Goal: Communication & Community: Answer question/provide support

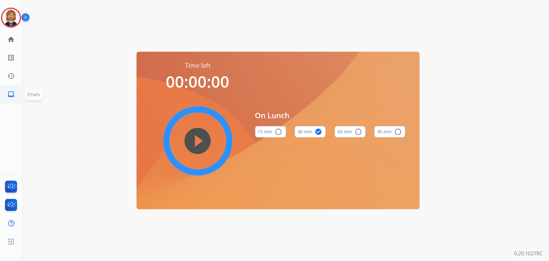
click at [9, 94] on mat-icon "inbox" at bounding box center [11, 94] width 8 height 8
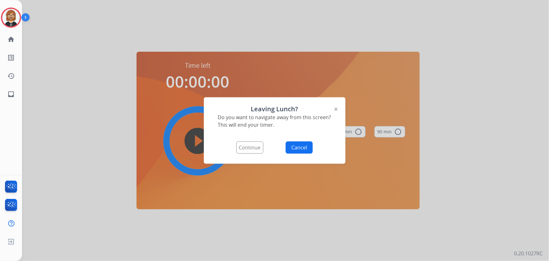
click at [258, 149] on button "Continue" at bounding box center [249, 147] width 27 height 12
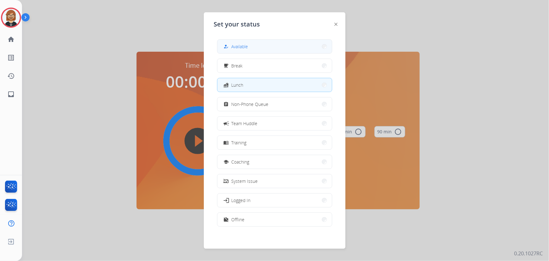
click at [273, 50] on button "how_to_reg Available" at bounding box center [275, 47] width 115 height 14
select select "**********"
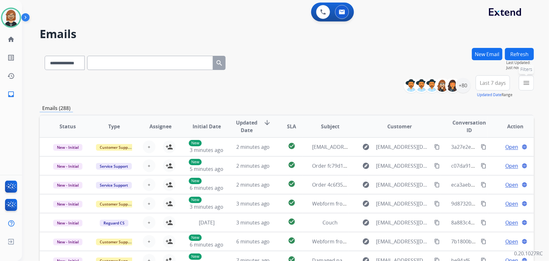
click at [528, 85] on mat-icon "menu" at bounding box center [527, 83] width 8 height 8
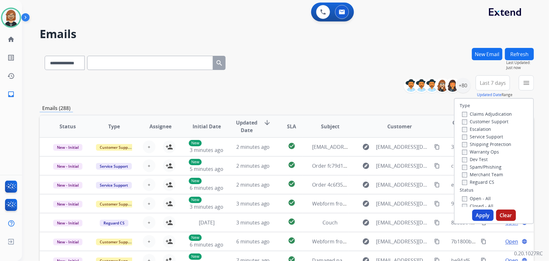
click at [472, 200] on label "Open - All" at bounding box center [476, 198] width 29 height 6
click at [485, 216] on button "Apply" at bounding box center [483, 214] width 21 height 11
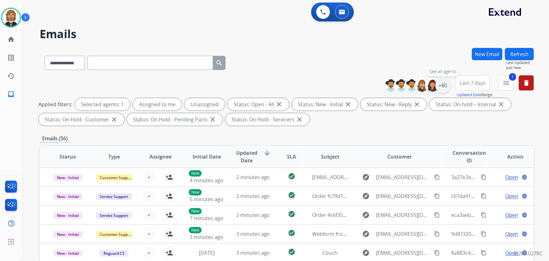
click at [445, 89] on div "+80" at bounding box center [443, 85] width 15 height 15
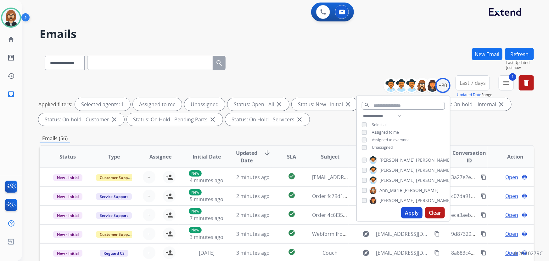
click at [388, 146] on span "Unassigned" at bounding box center [382, 147] width 21 height 5
click at [412, 213] on button "Apply" at bounding box center [411, 212] width 21 height 11
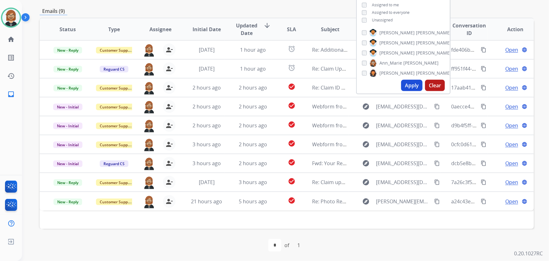
scroll to position [128, 0]
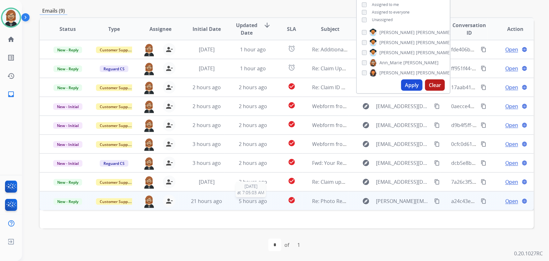
click at [255, 203] on span "5 hours ago" at bounding box center [253, 200] width 28 height 7
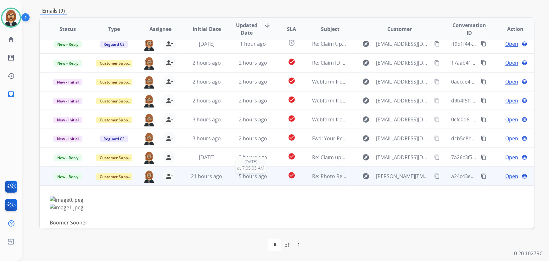
scroll to position [32, 0]
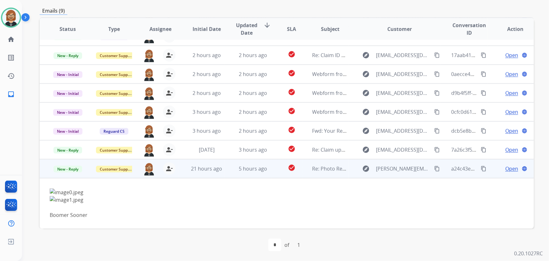
click at [434, 169] on mat-icon "content_copy" at bounding box center [437, 169] width 6 height 6
click at [511, 170] on span "Open" at bounding box center [512, 169] width 13 height 8
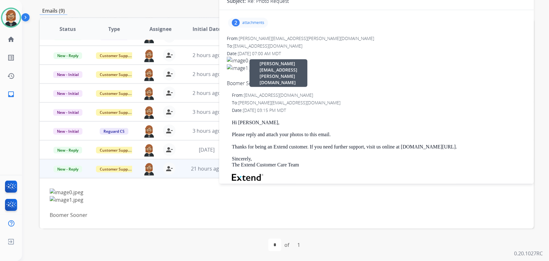
scroll to position [70, 0]
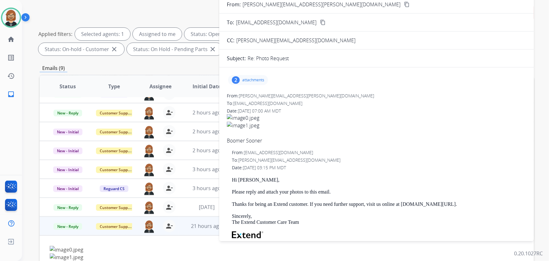
click at [253, 77] on p "attachments" at bounding box center [253, 79] width 22 height 5
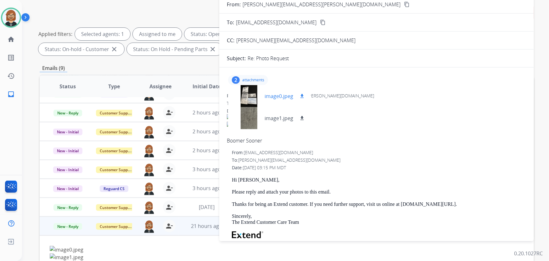
click at [301, 94] on mat-icon "download" at bounding box center [302, 96] width 6 height 6
click at [301, 118] on mat-icon "download" at bounding box center [302, 118] width 6 height 6
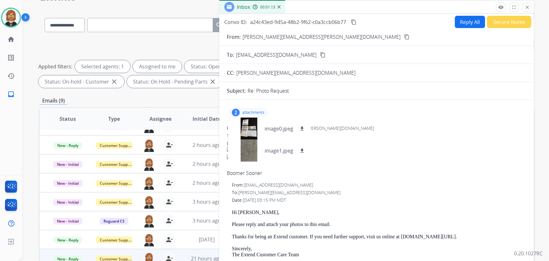
scroll to position [0, 0]
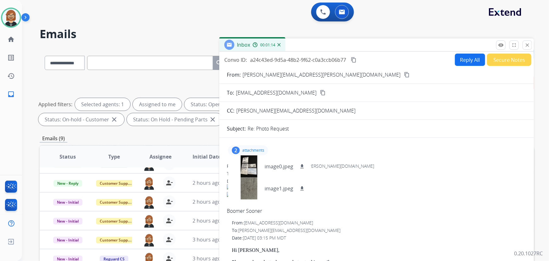
click at [468, 60] on button "Reply All" at bounding box center [470, 60] width 30 height 12
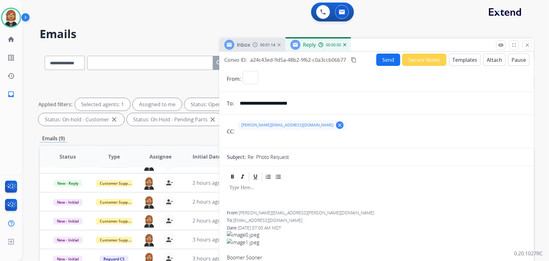
select select "**********"
click at [453, 61] on button "Templates" at bounding box center [465, 60] width 32 height 12
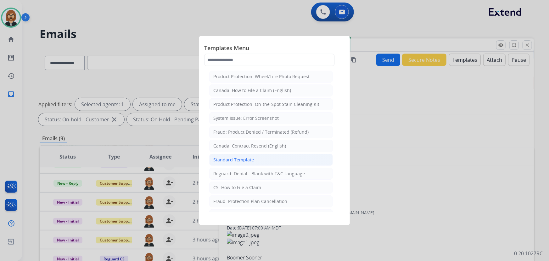
click at [265, 158] on li "Standard Template" at bounding box center [271, 160] width 124 height 12
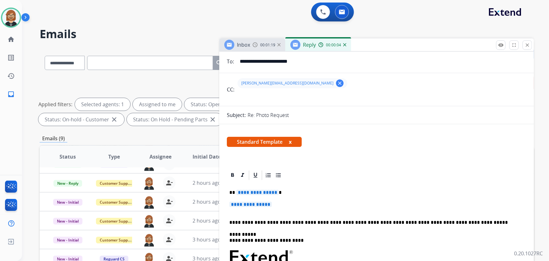
scroll to position [86, 0]
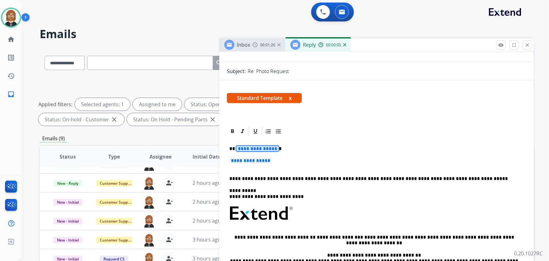
click at [267, 148] on span "**********" at bounding box center [257, 148] width 43 height 5
click at [267, 160] on span "**********" at bounding box center [251, 160] width 43 height 5
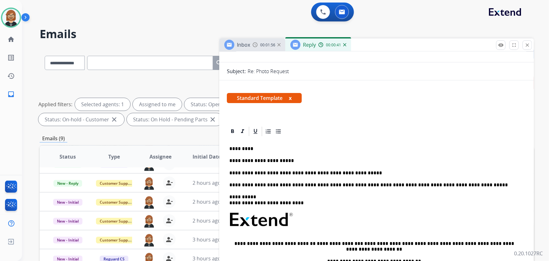
scroll to position [0, 0]
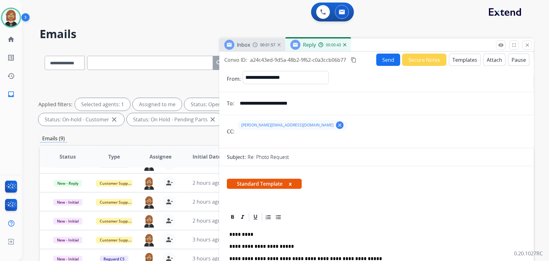
click at [383, 59] on button "Send" at bounding box center [389, 60] width 24 height 12
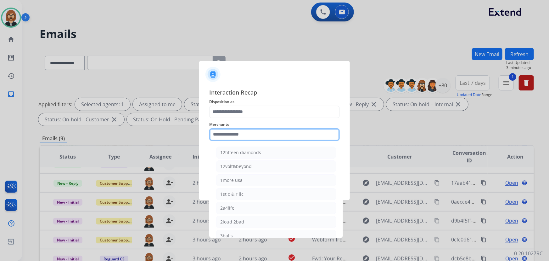
click at [257, 139] on input "text" at bounding box center [274, 134] width 131 height 13
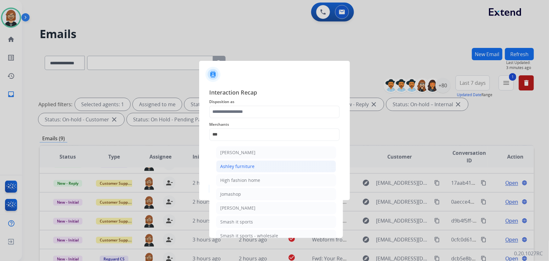
click at [263, 165] on li "Ashley furniture" at bounding box center [276, 166] width 120 height 12
type input "**********"
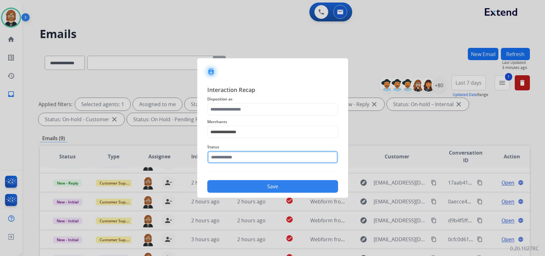
click at [267, 155] on input "text" at bounding box center [272, 157] width 131 height 13
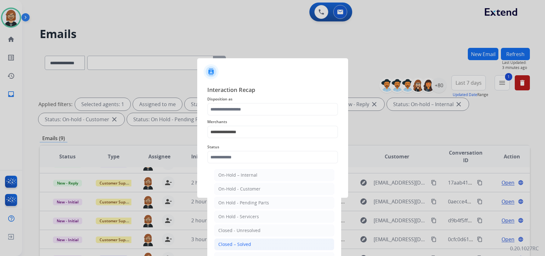
click at [262, 246] on li "Closed – Solved" at bounding box center [274, 244] width 120 height 12
type input "**********"
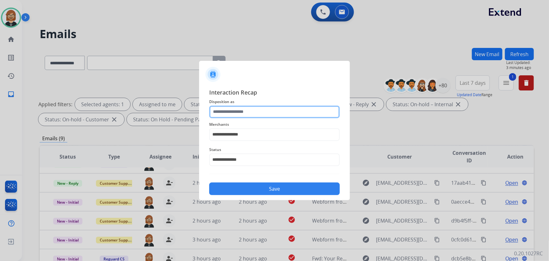
click at [248, 115] on input "text" at bounding box center [274, 111] width 131 height 13
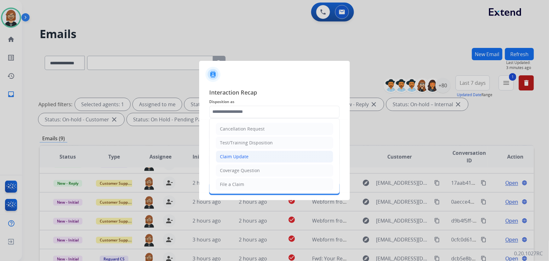
click at [261, 157] on li "Claim Update" at bounding box center [274, 156] width 117 height 12
type input "**********"
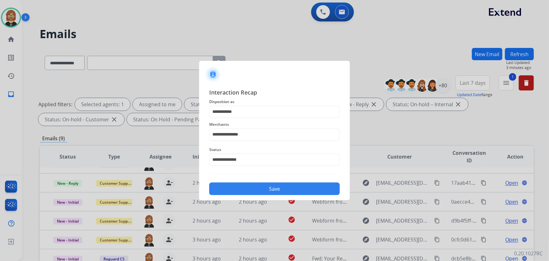
click at [277, 186] on button "Save" at bounding box center [274, 188] width 131 height 13
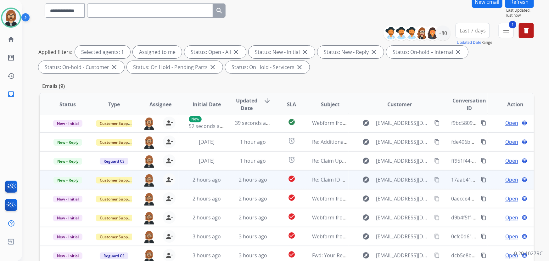
scroll to position [128, 0]
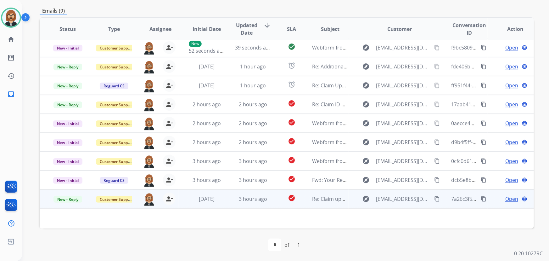
click at [271, 199] on td "check_circle" at bounding box center [286, 198] width 31 height 19
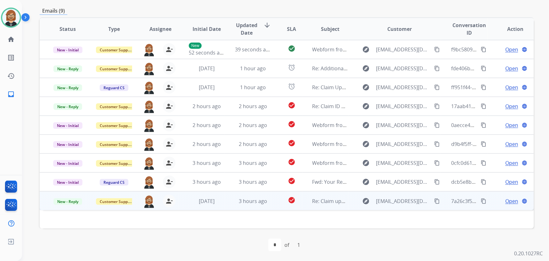
scroll to position [0, 0]
click at [288, 200] on mat-icon "check_circle" at bounding box center [292, 200] width 8 height 8
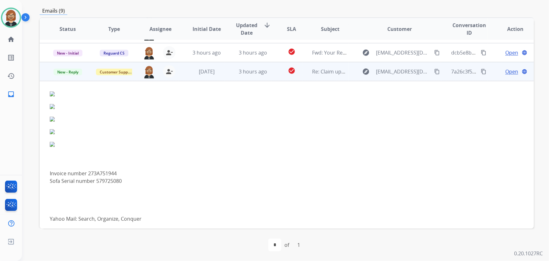
scroll to position [133, 0]
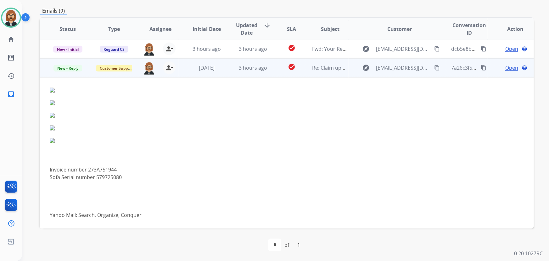
click at [508, 68] on span "Open" at bounding box center [512, 68] width 13 height 8
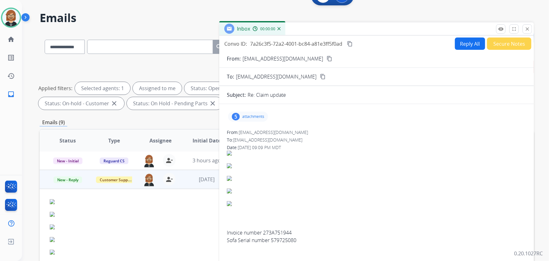
scroll to position [13, 0]
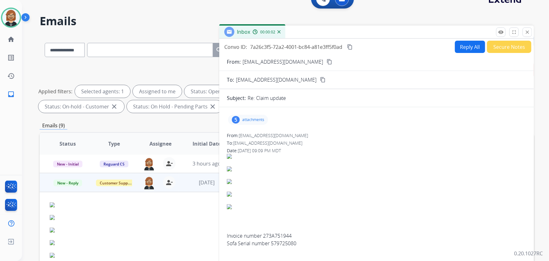
click at [327, 60] on mat-icon "content_copy" at bounding box center [330, 62] width 6 height 6
click at [256, 123] on div "5 attachments" at bounding box center [248, 120] width 40 height 10
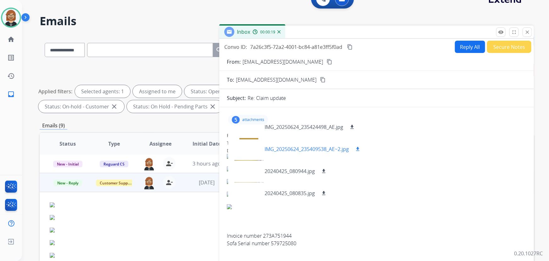
scroll to position [31, 0]
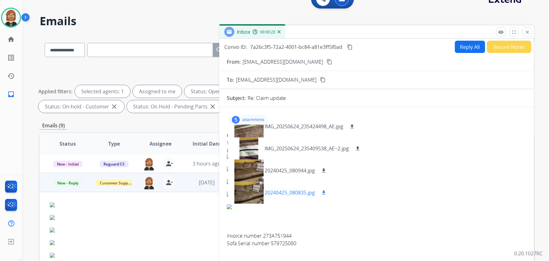
click at [326, 194] on mat-icon "download" at bounding box center [324, 193] width 6 height 6
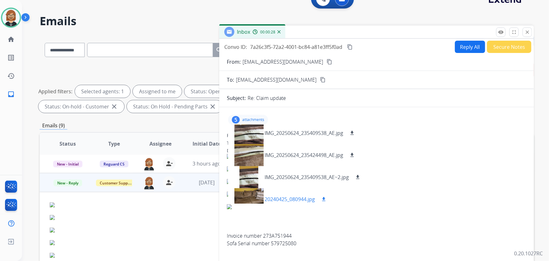
scroll to position [0, 0]
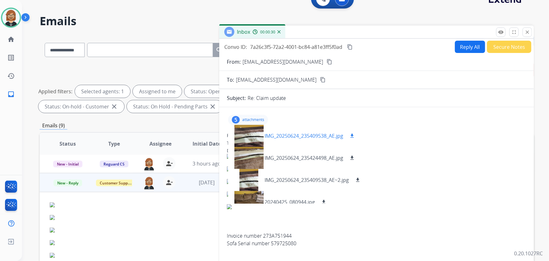
click at [354, 138] on button "download" at bounding box center [353, 136] width 8 height 8
click at [354, 157] on mat-icon "download" at bounding box center [352, 158] width 6 height 6
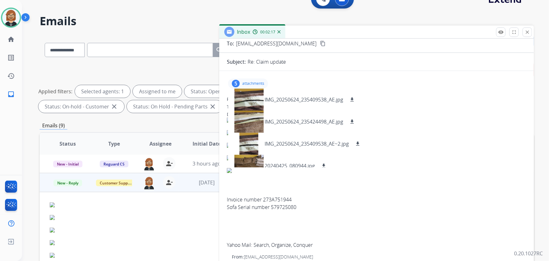
scroll to position [28, 0]
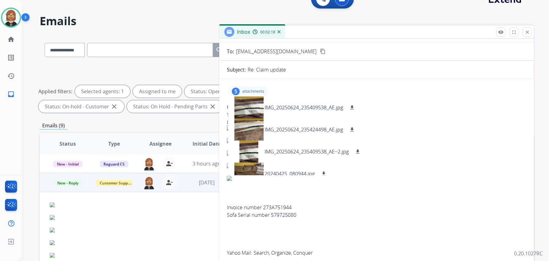
click at [430, 142] on div at bounding box center [377, 144] width 300 height 13
click at [417, 141] on img at bounding box center [353, 140] width 252 height 5
click at [259, 94] on div "5 attachments IMG_20250624_235409538_AE.jpg download IMG_20250624_235424498_AE.…" at bounding box center [248, 91] width 40 height 10
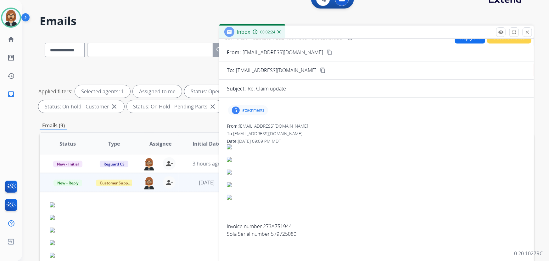
scroll to position [0, 0]
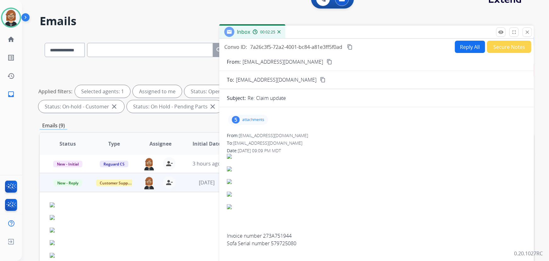
click at [258, 118] on p "attachments" at bounding box center [253, 119] width 22 height 5
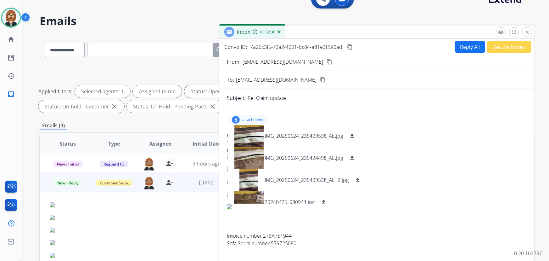
click at [468, 47] on button "Reply All" at bounding box center [470, 47] width 30 height 12
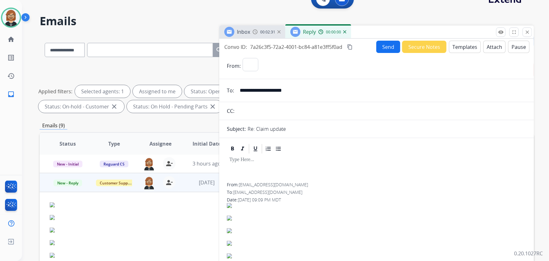
select select "**********"
click at [460, 47] on button "Templates" at bounding box center [465, 47] width 32 height 12
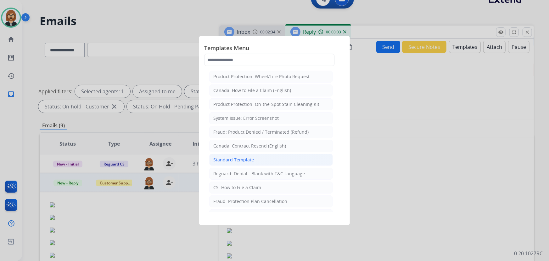
click at [272, 157] on li "Standard Template" at bounding box center [271, 160] width 124 height 12
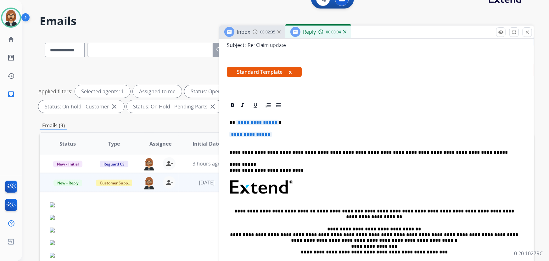
scroll to position [86, 0]
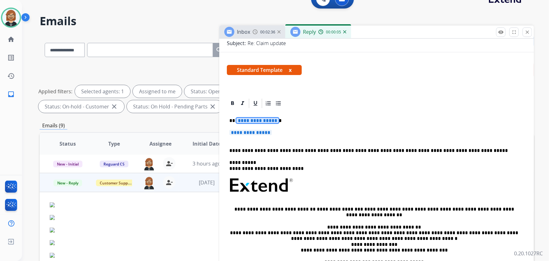
click at [251, 120] on span "**********" at bounding box center [257, 120] width 43 height 5
click at [242, 133] on span "**********" at bounding box center [251, 132] width 43 height 5
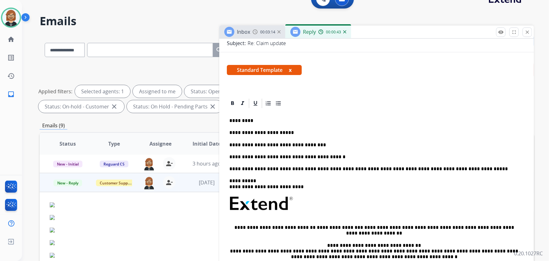
scroll to position [0, 0]
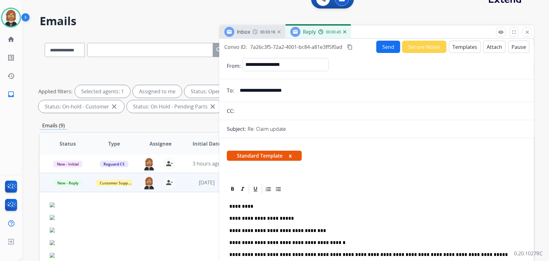
click at [387, 48] on button "Send" at bounding box center [389, 47] width 24 height 12
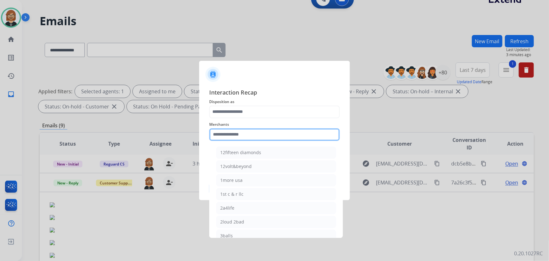
click at [293, 138] on input "text" at bounding box center [274, 134] width 131 height 13
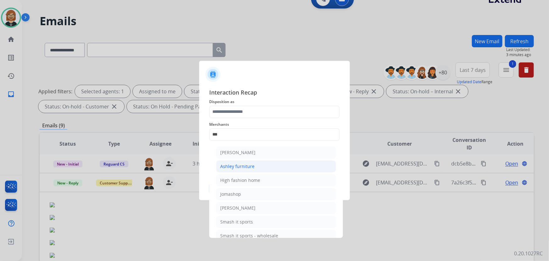
click at [274, 164] on li "Ashley furniture" at bounding box center [276, 166] width 120 height 12
type input "**********"
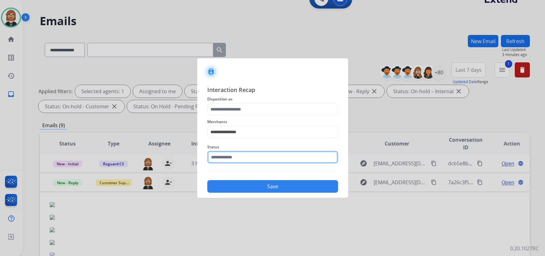
click at [276, 155] on input "text" at bounding box center [272, 157] width 131 height 13
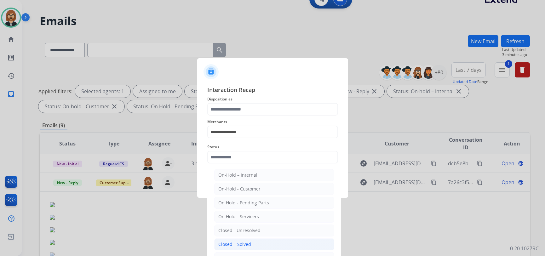
click at [256, 244] on li "Closed – Solved" at bounding box center [274, 244] width 120 height 12
type input "**********"
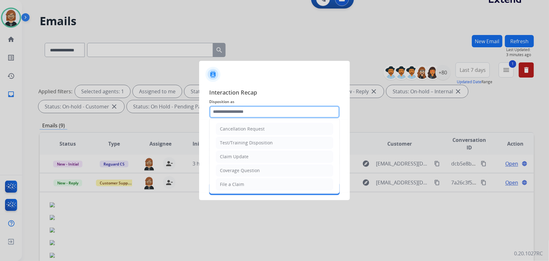
click at [271, 111] on input "text" at bounding box center [274, 111] width 131 height 13
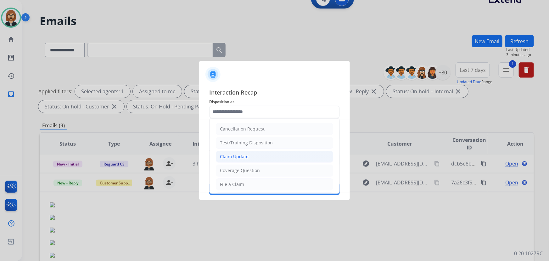
click at [269, 157] on li "Claim Update" at bounding box center [274, 156] width 117 height 12
type input "**********"
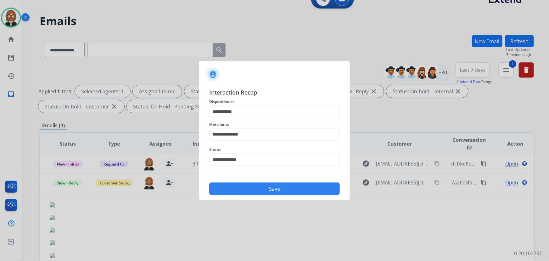
click at [277, 188] on button "Save" at bounding box center [274, 188] width 131 height 13
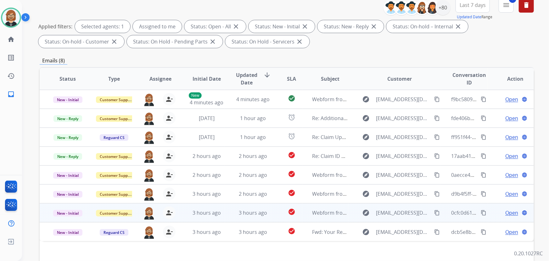
scroll to position [128, 0]
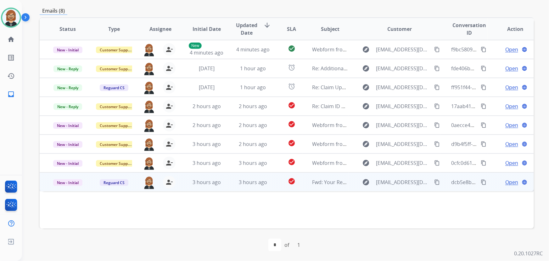
click at [271, 186] on td "check_circle" at bounding box center [286, 181] width 31 height 19
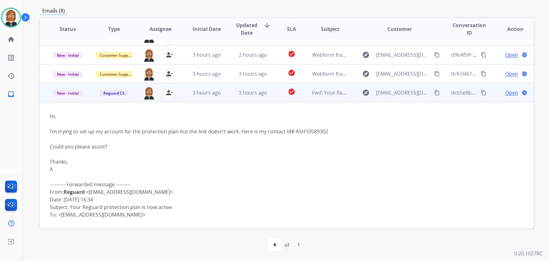
scroll to position [81, 0]
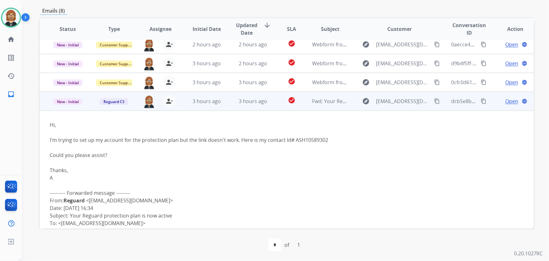
click at [436, 99] on button "content_copy" at bounding box center [438, 101] width 8 height 8
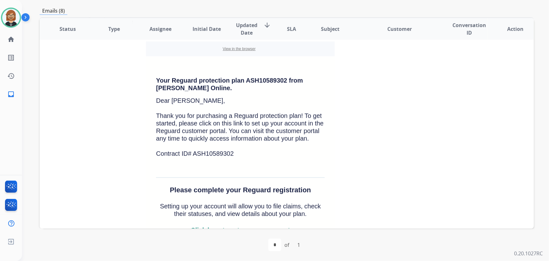
scroll to position [309, 0]
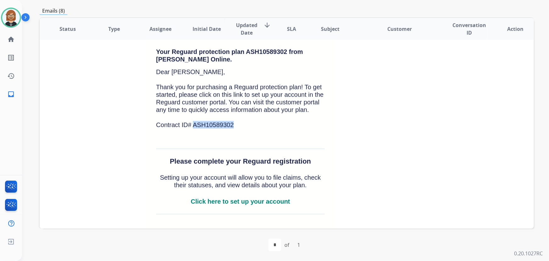
drag, startPoint x: 191, startPoint y: 123, endPoint x: 242, endPoint y: 121, distance: 50.7
click at [242, 121] on p "Contract ID# ASH10589302" at bounding box center [240, 125] width 169 height 8
copy span "ASH10589302"
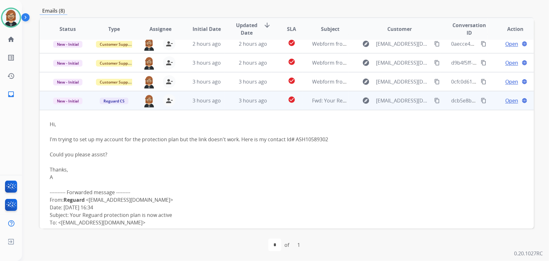
scroll to position [81, 0]
click at [510, 101] on span "Open" at bounding box center [512, 101] width 13 height 8
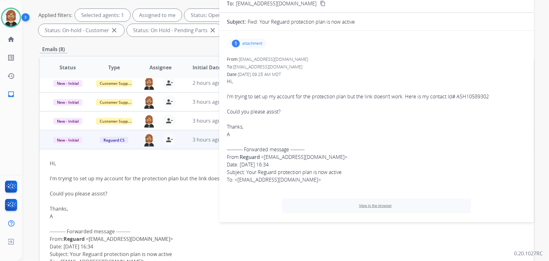
scroll to position [13, 0]
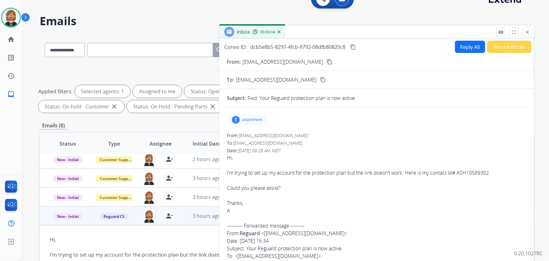
click at [255, 117] on p "attachment" at bounding box center [252, 119] width 20 height 5
click at [292, 137] on p "protection-plans-terms-conditions.pdf" at bounding box center [278, 136] width 91 height 8
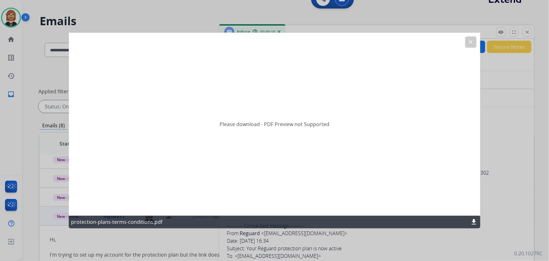
click at [474, 44] on mat-icon "clear" at bounding box center [471, 42] width 6 height 6
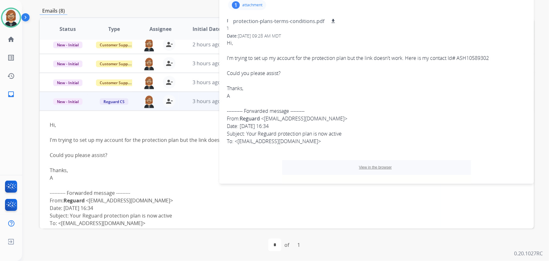
scroll to position [42, 0]
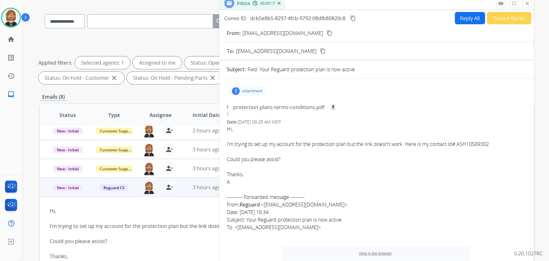
click at [396, 133] on div at bounding box center [377, 137] width 300 height 8
click at [340, 78] on hr at bounding box center [376, 78] width 315 height 0
click at [465, 16] on button "Reply All" at bounding box center [470, 18] width 30 height 12
select select "**********"
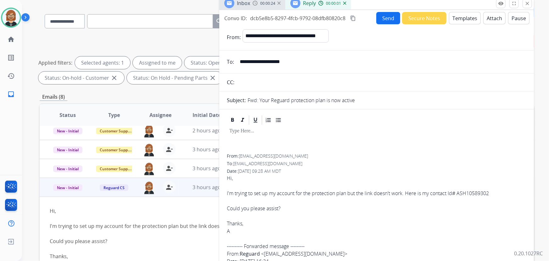
click at [460, 16] on button "Templates" at bounding box center [465, 18] width 32 height 12
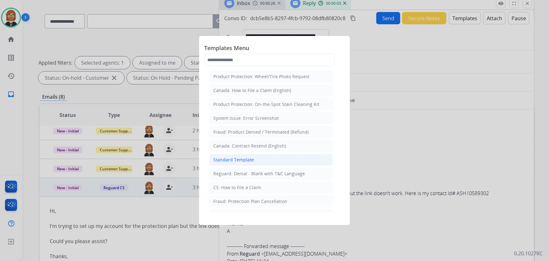
click at [262, 160] on li "Standard Template" at bounding box center [271, 160] width 124 height 12
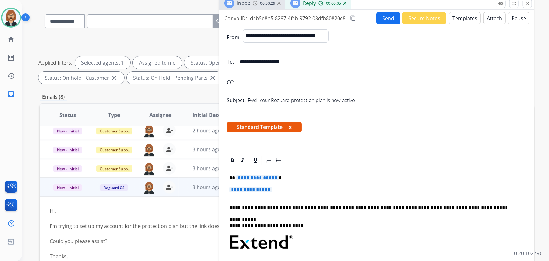
click at [455, 14] on button "Templates" at bounding box center [465, 18] width 32 height 12
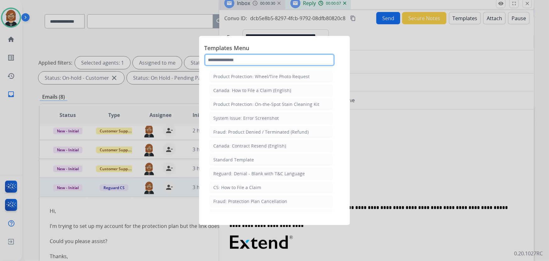
click at [307, 65] on input "text" at bounding box center [269, 60] width 131 height 13
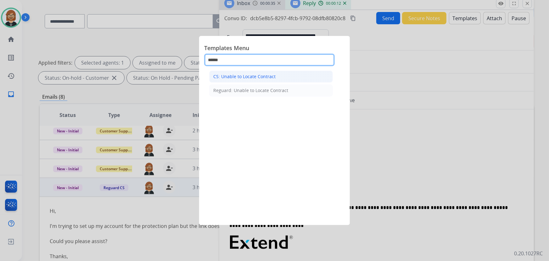
type input "******"
click at [260, 76] on div "CS: Unable to Locate Contract" at bounding box center [244, 76] width 62 height 6
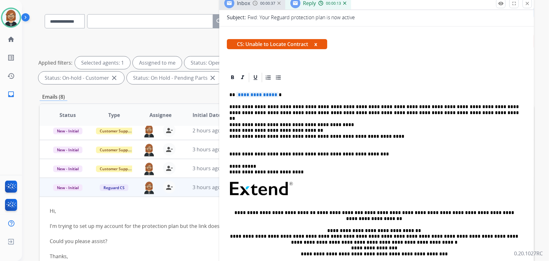
scroll to position [86, 0]
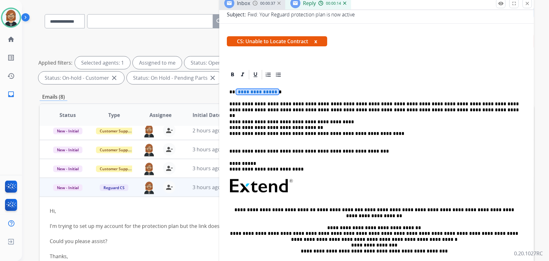
click at [261, 91] on span "**********" at bounding box center [257, 91] width 43 height 5
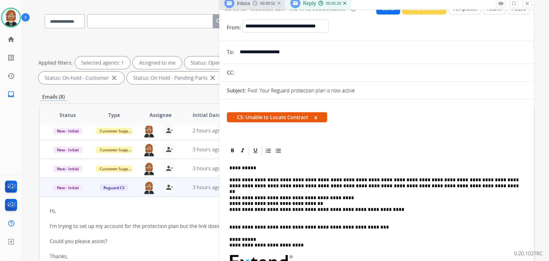
scroll to position [0, 0]
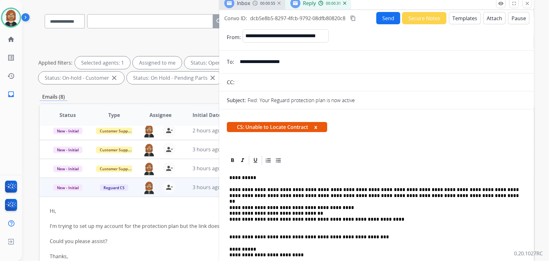
click at [386, 19] on button "Send" at bounding box center [389, 18] width 24 height 12
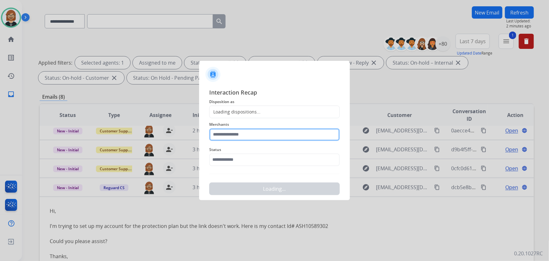
click at [274, 136] on input "text" at bounding box center [274, 134] width 131 height 13
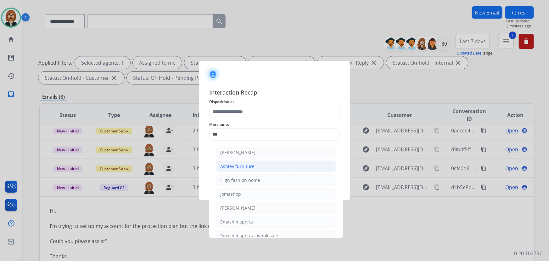
click at [252, 168] on div "Ashley furniture" at bounding box center [237, 166] width 34 height 6
type input "**********"
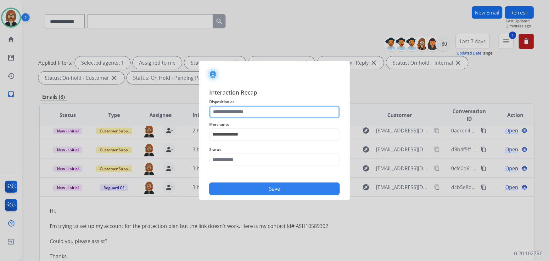
click at [242, 111] on input "text" at bounding box center [274, 111] width 131 height 13
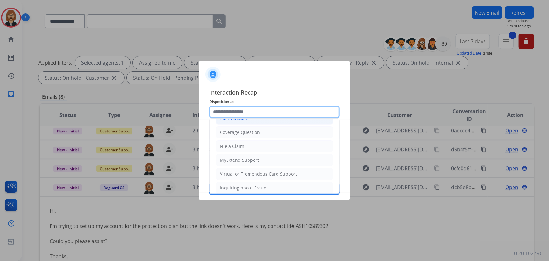
scroll to position [28, 0]
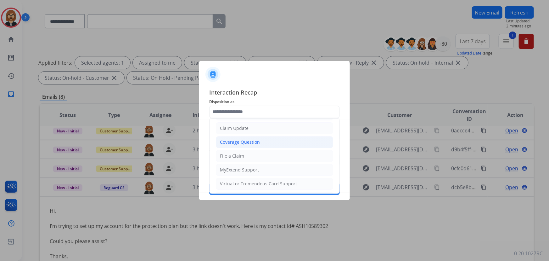
click at [241, 145] on li "Coverage Question" at bounding box center [274, 142] width 117 height 12
type input "**********"
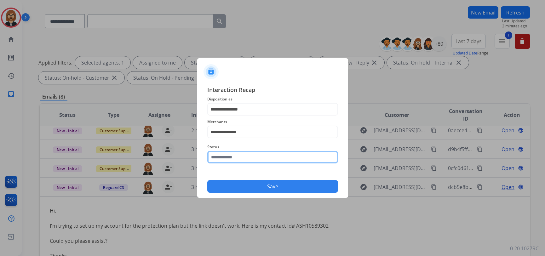
drag, startPoint x: 250, startPoint y: 154, endPoint x: 249, endPoint y: 159, distance: 4.8
click at [249, 158] on input "text" at bounding box center [272, 157] width 131 height 13
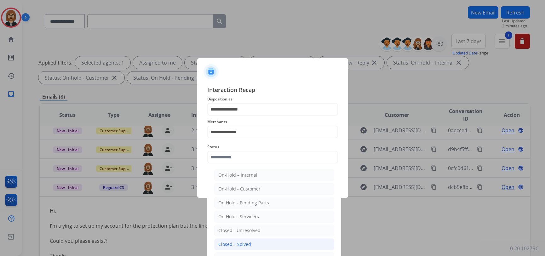
click at [252, 244] on li "Closed – Solved" at bounding box center [274, 244] width 120 height 12
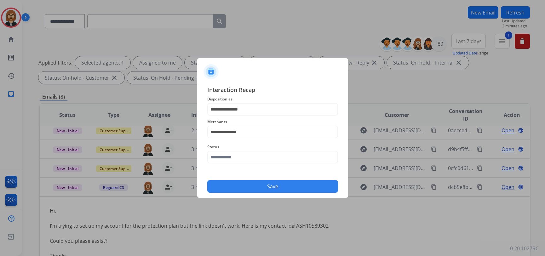
type input "**********"
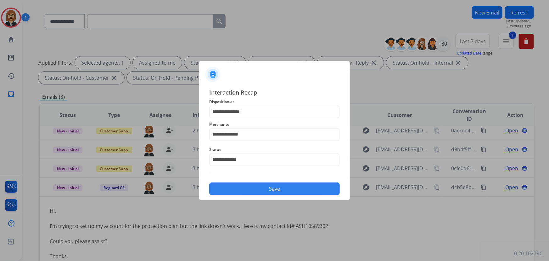
click at [274, 185] on button "Save" at bounding box center [274, 188] width 131 height 13
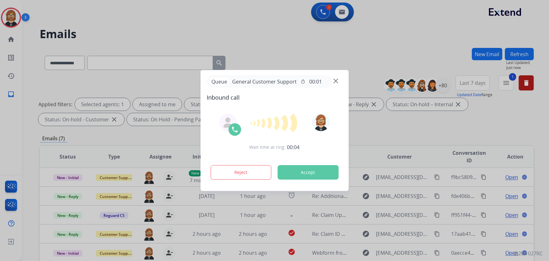
scroll to position [0, 0]
